Goal: Transaction & Acquisition: Purchase product/service

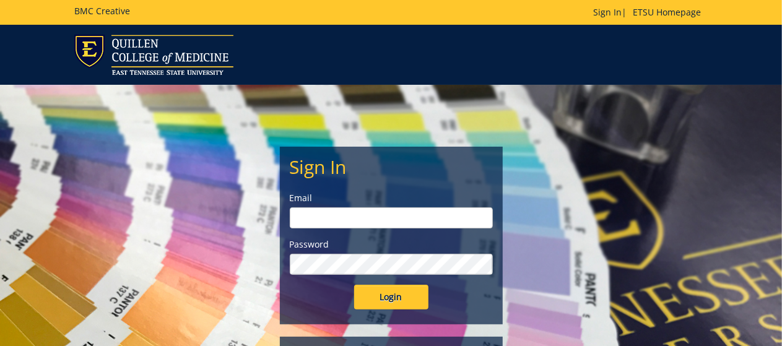
type input "troxlerj@etsu.edu"
click at [375, 293] on input "Login" at bounding box center [391, 297] width 74 height 25
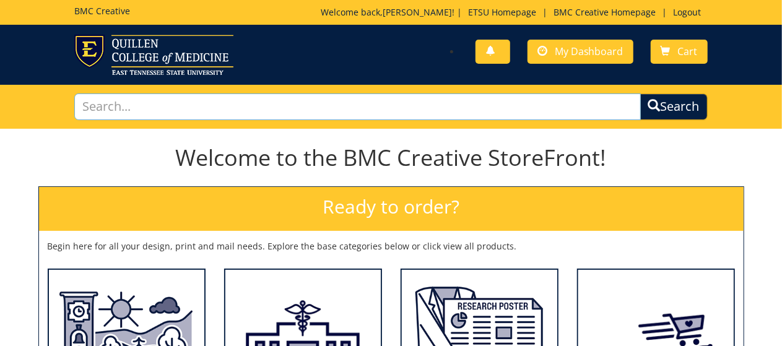
click at [336, 108] on input "text" at bounding box center [357, 107] width 567 height 27
type input "certificate of completion"
click at [640, 94] on button "Search" at bounding box center [674, 107] width 68 height 27
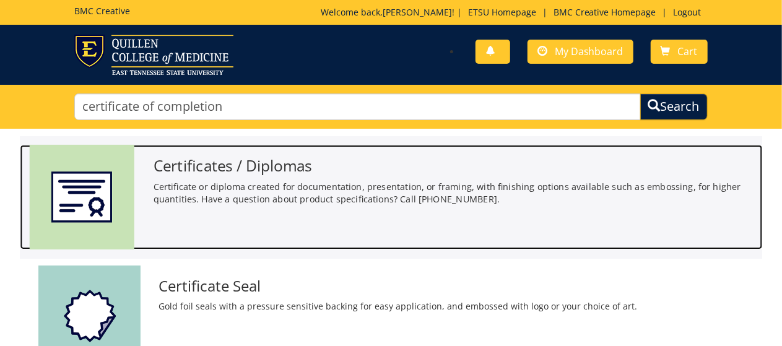
click at [237, 179] on div "Certificates / Diplomas Certificate or diploma created for documentation, prese…" at bounding box center [453, 179] width 619 height 68
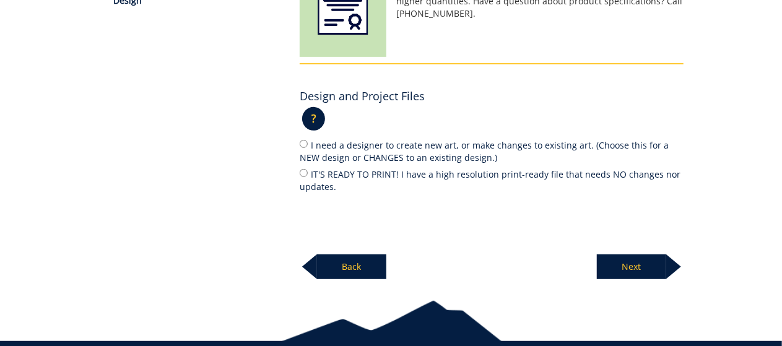
scroll to position [248, 0]
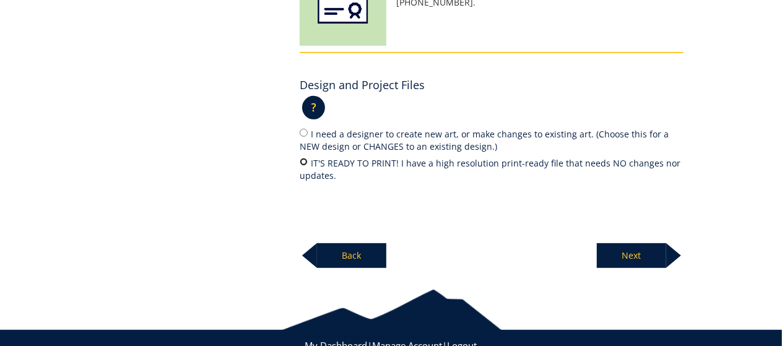
click at [305, 162] on input "IT'S READY TO PRINT! I have a high resolution print-ready file that needs NO ch…" at bounding box center [304, 162] width 8 height 8
radio input "true"
click at [644, 243] on p "Next" at bounding box center [631, 255] width 69 height 25
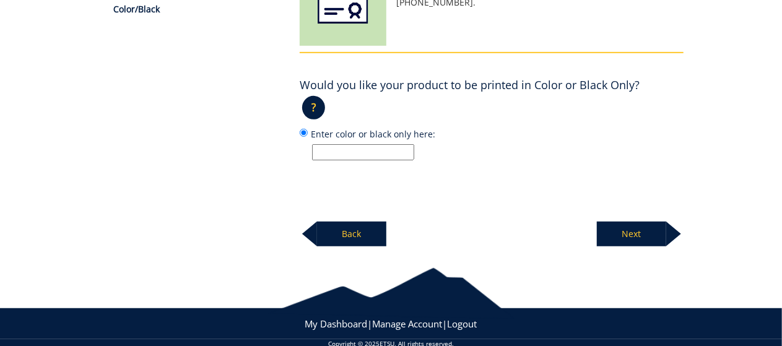
click at [330, 152] on input "Enter color or black only here:" at bounding box center [363, 152] width 102 height 16
type input "color"
click at [611, 243] on p "Next" at bounding box center [631, 234] width 69 height 25
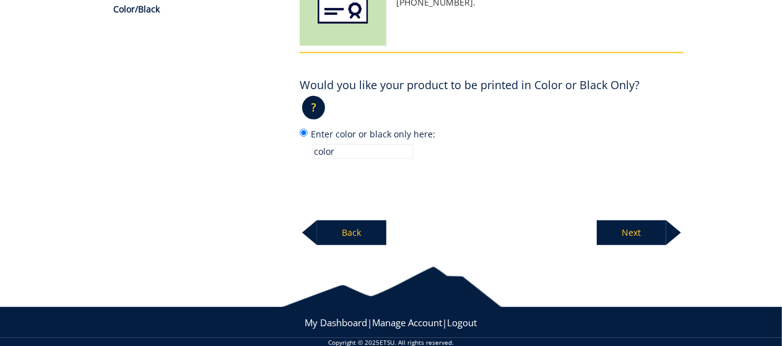
scroll to position [237, 0]
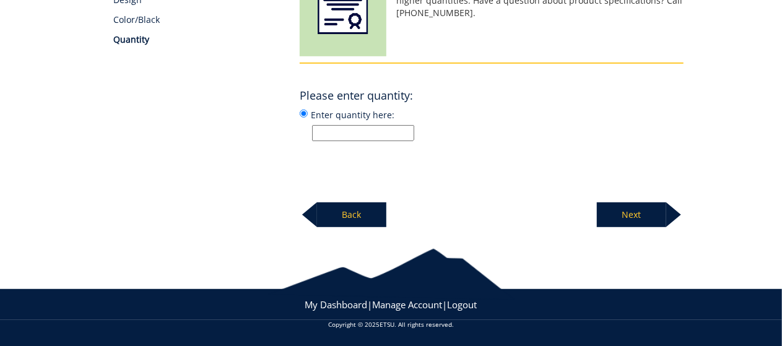
click at [354, 132] on input "Enter quantity here:" at bounding box center [363, 133] width 102 height 16
type input "one"
click at [640, 222] on p "Next" at bounding box center [631, 215] width 69 height 25
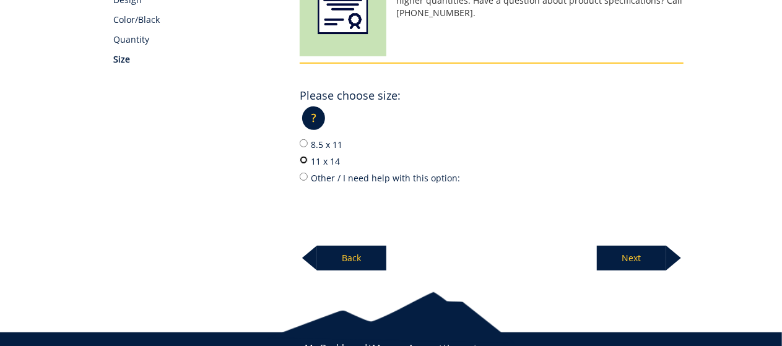
click at [305, 158] on input "11 x 14" at bounding box center [304, 160] width 8 height 8
radio input "true"
click at [641, 264] on p "Next" at bounding box center [631, 258] width 69 height 25
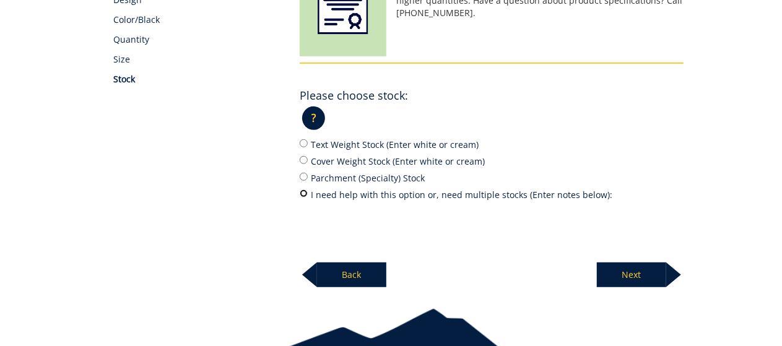
click at [305, 194] on input "I need help with this option or, need multiple stocks (Enter notes below):" at bounding box center [304, 194] width 8 height 8
radio input "true"
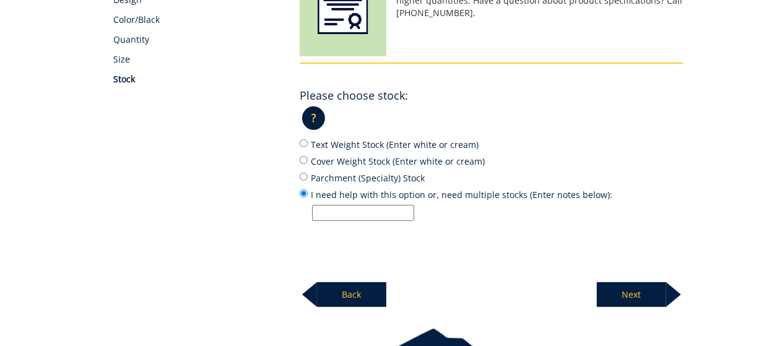
click at [336, 208] on input "I need help with this option or, need multiple stocks (Enter notes below):" at bounding box center [363, 213] width 102 height 16
type input "This is a request for the certificate of completion for the ADM Fellowship. I n…"
click at [622, 286] on p "Next" at bounding box center [631, 294] width 69 height 25
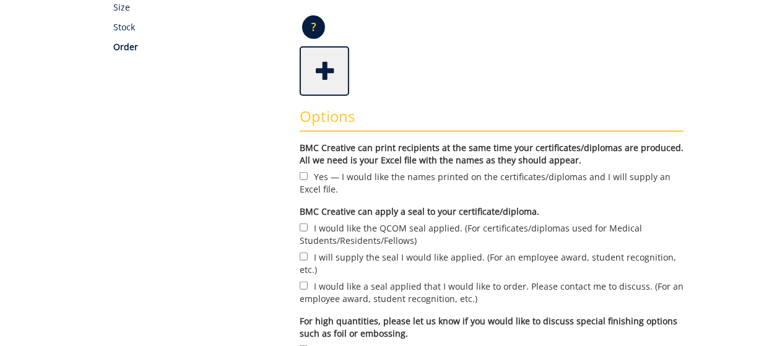
scroll to position [310, 0]
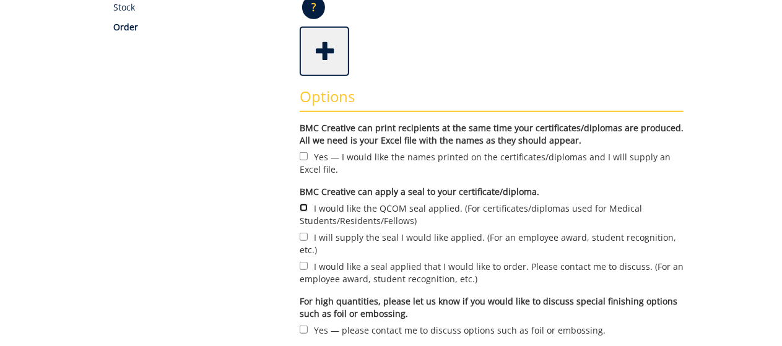
click at [302, 206] on input "I would like the QCOM seal applied. (For certificates/diplomas used for Medical…" at bounding box center [304, 208] width 8 height 8
checkbox input "true"
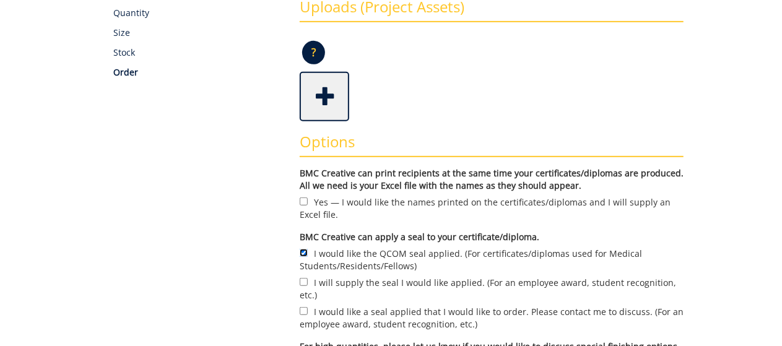
scroll to position [248, 0]
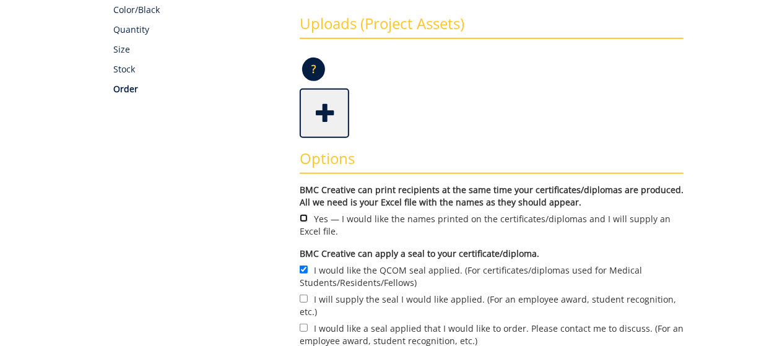
click at [302, 221] on input "Yes — I would like the names printed on the certificates/diplomas and I will su…" at bounding box center [304, 218] width 8 height 8
checkbox input "true"
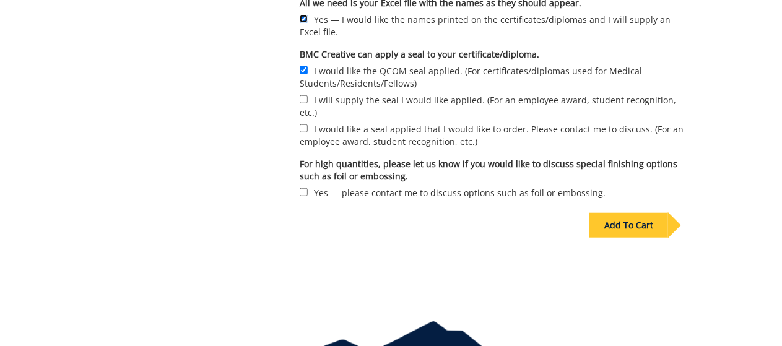
scroll to position [496, 0]
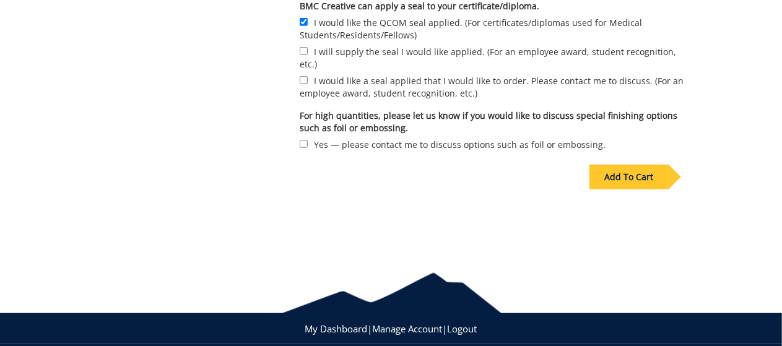
click at [621, 167] on div "Add To Cart" at bounding box center [629, 177] width 79 height 25
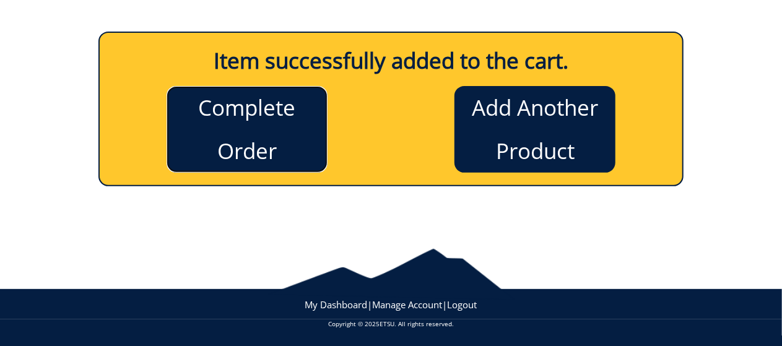
click at [281, 145] on link "Complete Order" at bounding box center [247, 129] width 161 height 87
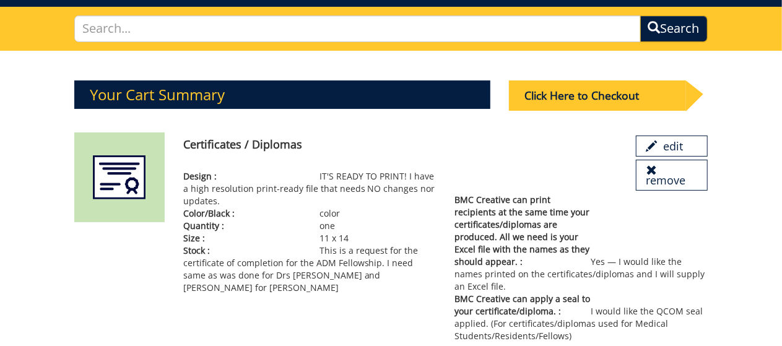
scroll to position [124, 0]
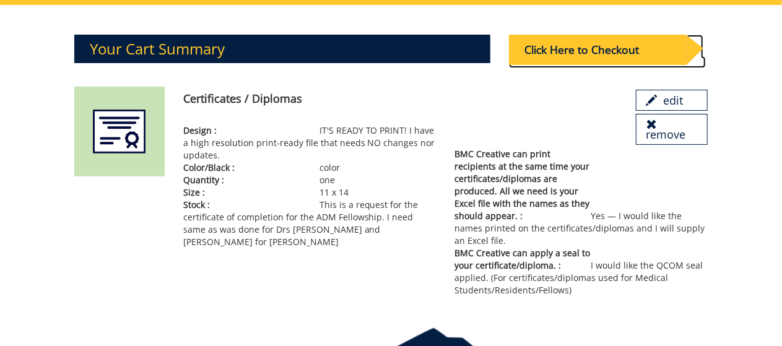
click at [572, 58] on div "Click Here to Checkout" at bounding box center [597, 50] width 177 height 30
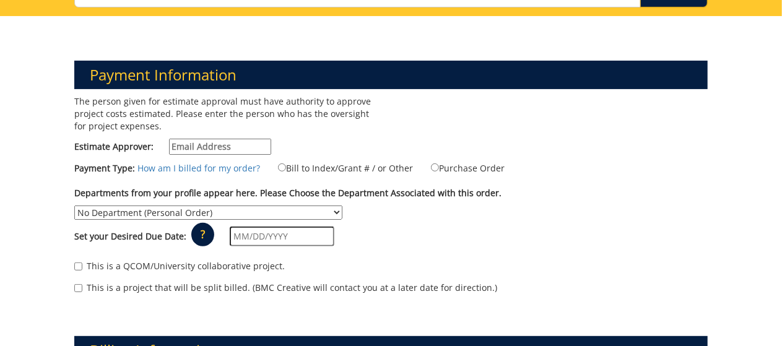
scroll to position [124, 0]
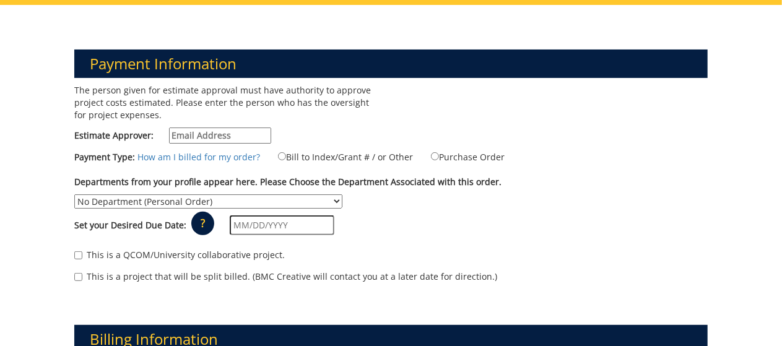
click at [201, 135] on input "Estimate Approver:" at bounding box center [220, 136] width 102 height 16
type input "troxlerj@etsu.edu"
type input "2 Professional Park Dr"
type input "Johnson City"
type input "37604"
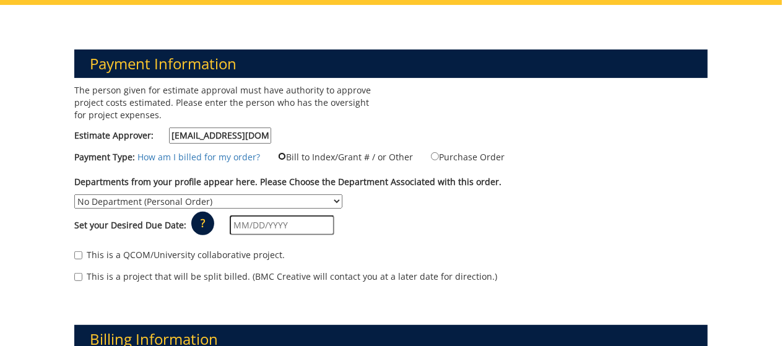
click at [278, 158] on input "Bill to Index/Grant # / or Other" at bounding box center [282, 156] width 8 height 8
radio input "true"
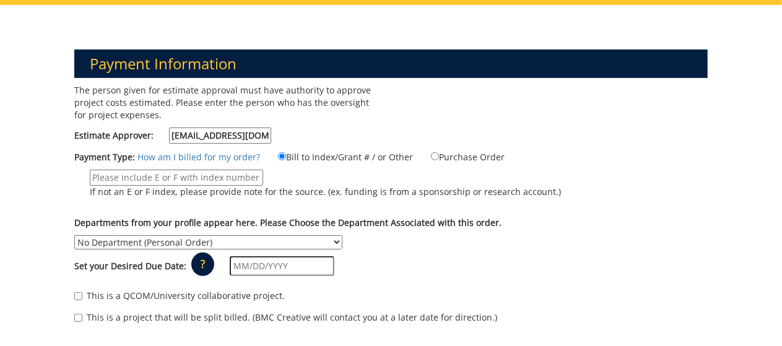
click at [197, 172] on input "If not an E or F index, please provide note for the source. (ex. funding is fro…" at bounding box center [176, 178] width 173 height 16
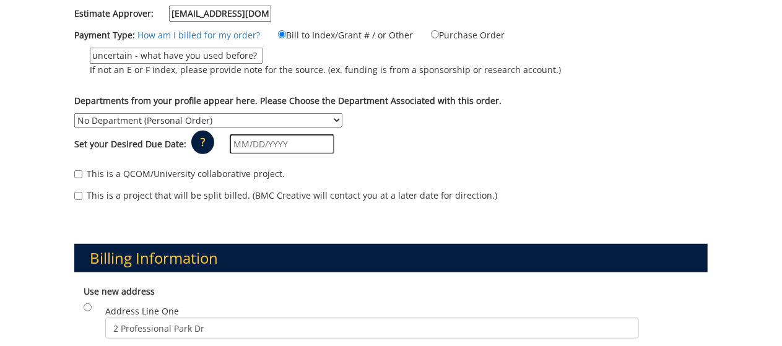
scroll to position [248, 0]
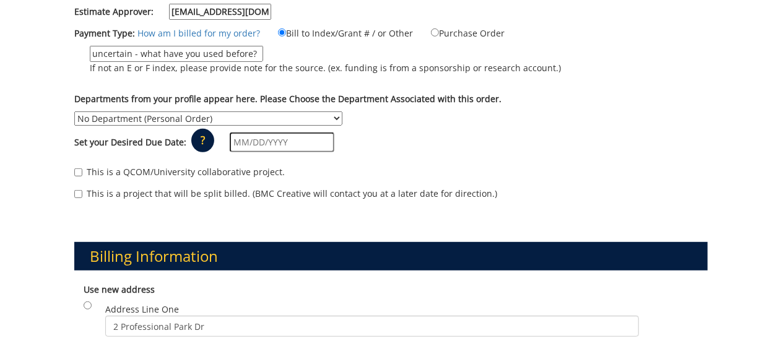
type input "uncertain - what have you used before?"
click at [234, 120] on select "No Department (Personal Order) ETSU Health - Family Medicine of Johnson City (S…" at bounding box center [208, 118] width 268 height 14
select select "70"
click at [74, 111] on select "No Department (Personal Order) ETSU Health - Family Medicine of Johnson City (S…" at bounding box center [208, 118] width 268 height 14
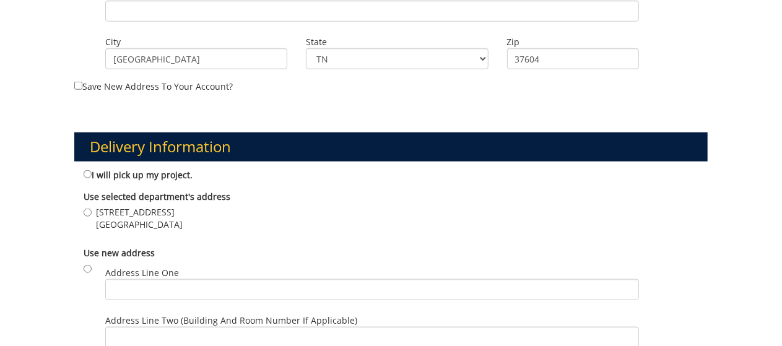
scroll to position [619, 0]
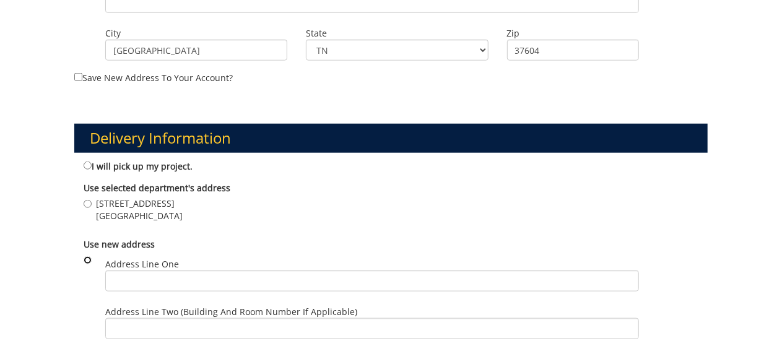
click at [87, 260] on input "radio" at bounding box center [88, 260] width 8 height 8
radio input "true"
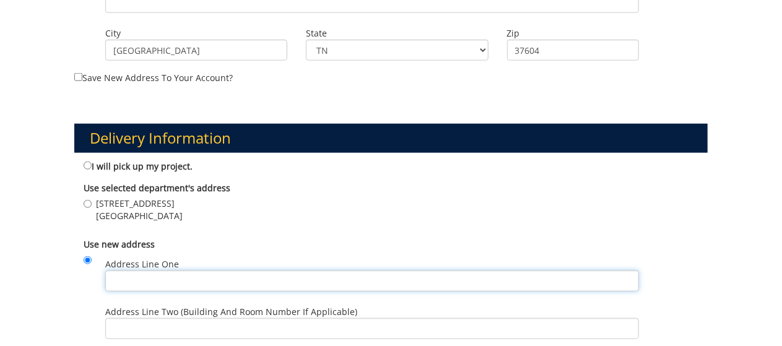
click at [123, 285] on input "Address Line One" at bounding box center [371, 281] width 533 height 21
type input "2 Professional Park Dr"
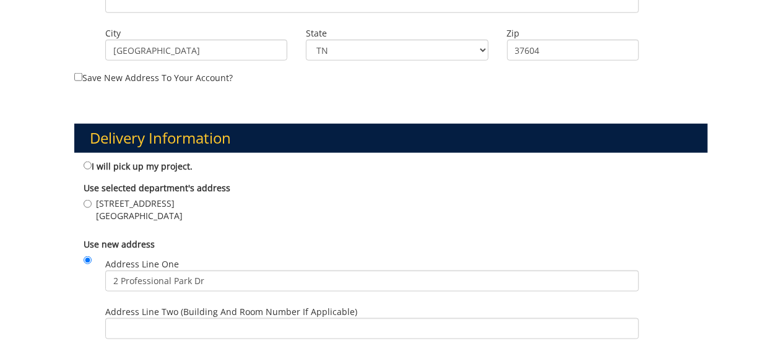
type input "Johnson City"
type input "37604"
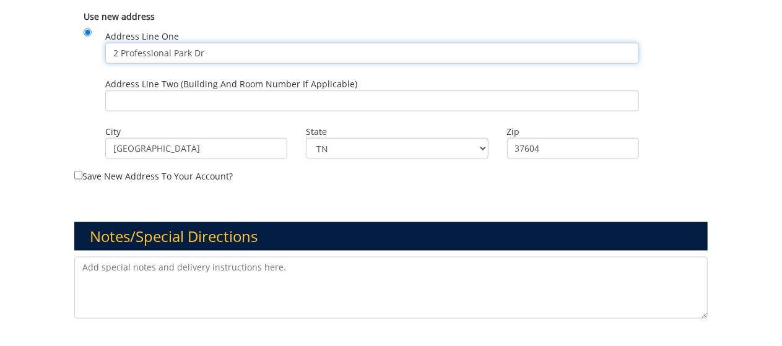
scroll to position [867, 0]
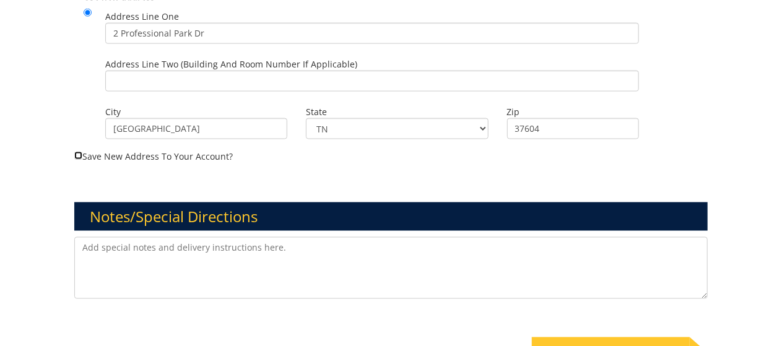
click at [79, 154] on input "Save new address to your account?" at bounding box center [78, 156] width 8 height 8
checkbox input "true"
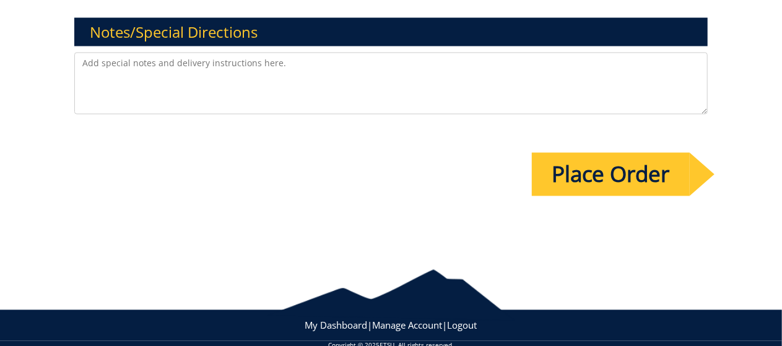
scroll to position [1053, 0]
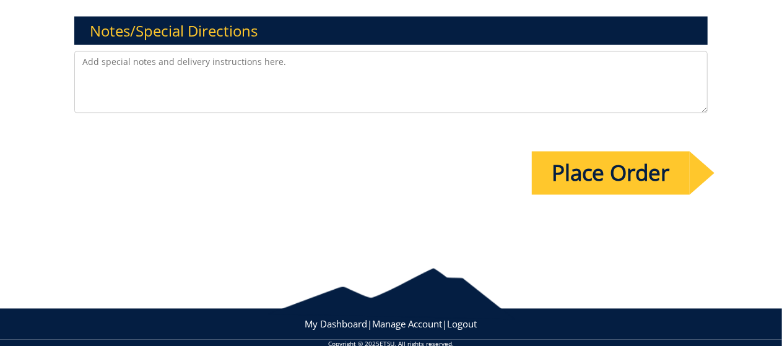
click at [617, 175] on input "Place Order" at bounding box center [611, 173] width 158 height 43
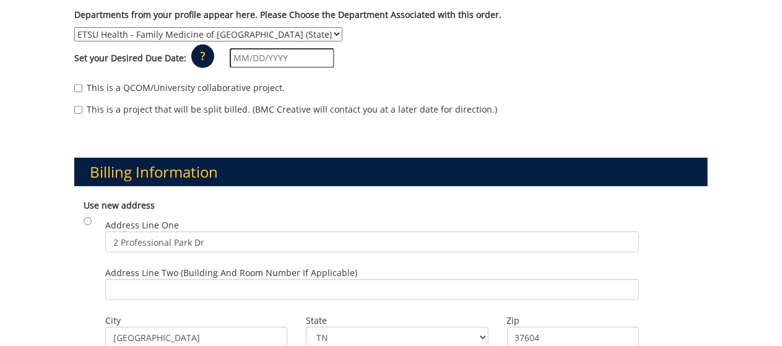
scroll to position [372, 0]
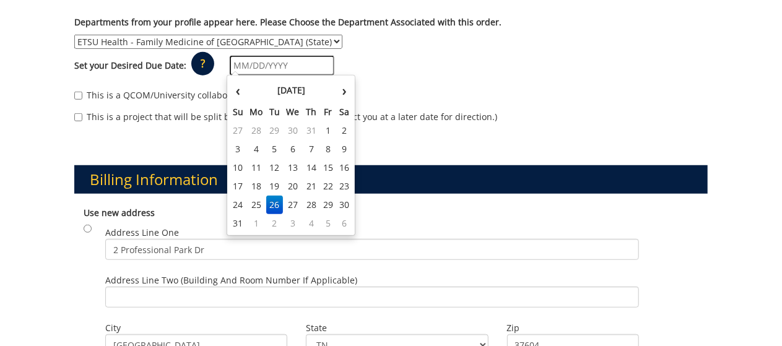
click at [245, 69] on input "text" at bounding box center [282, 66] width 105 height 20
click at [343, 93] on th "›" at bounding box center [344, 90] width 16 height 25
click at [255, 170] on td "15" at bounding box center [257, 168] width 20 height 19
type input "[DATE]"
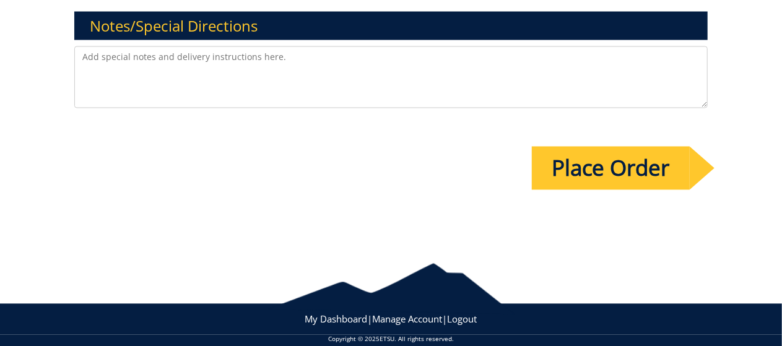
scroll to position [1117, 0]
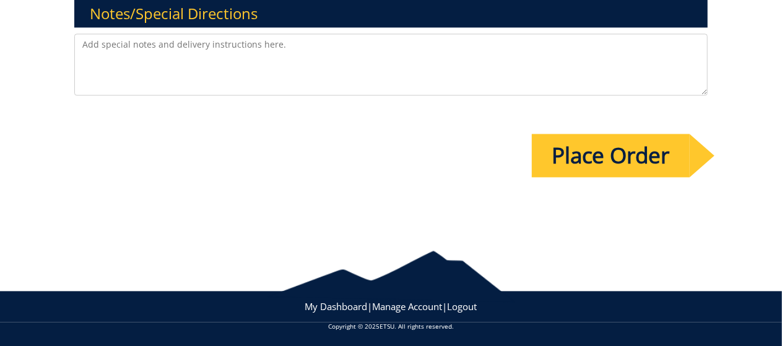
click at [623, 157] on input "Place Order" at bounding box center [611, 155] width 158 height 43
